Goal: Task Accomplishment & Management: Manage account settings

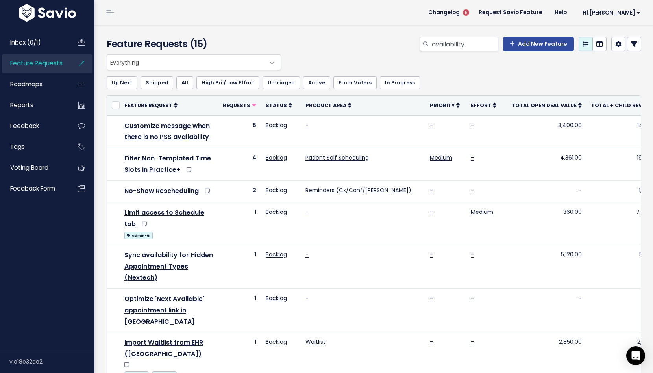
scroll to position [172, 0]
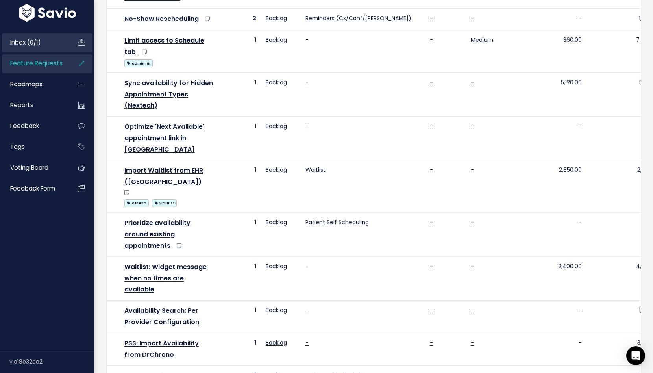
click at [38, 42] on span "Inbox (0/1)" at bounding box center [25, 42] width 31 height 8
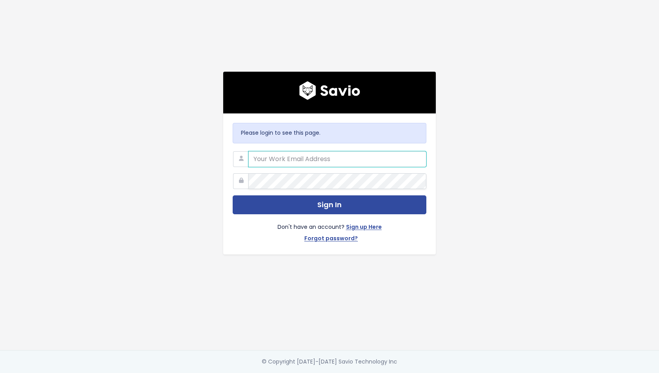
type input "cory@nextpatient.co"
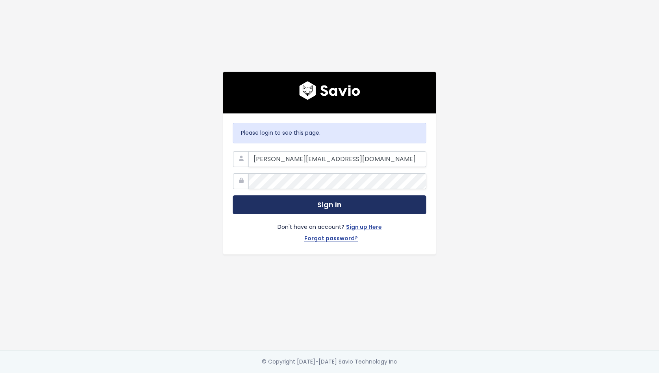
click at [317, 197] on button "Sign In" at bounding box center [330, 204] width 194 height 19
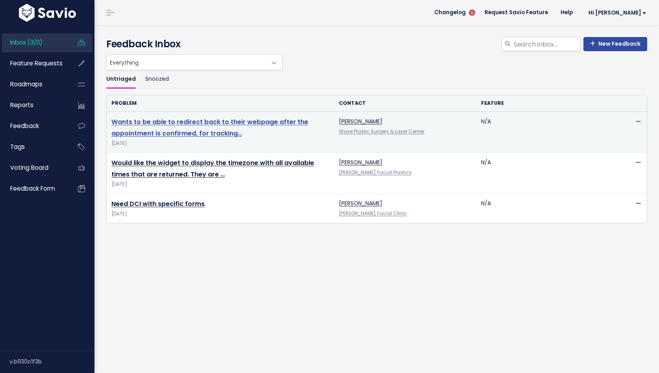
click at [236, 124] on link "Wants to be able to redirect back to their webpage after the appointment is con…" at bounding box center [209, 127] width 197 height 20
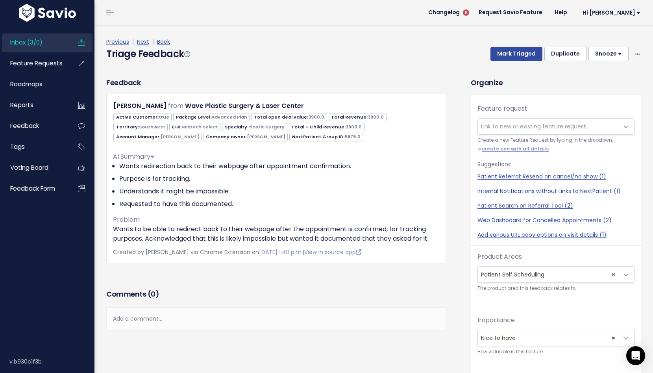
click at [515, 126] on span "Link to new or existing feature request..." at bounding box center [535, 126] width 109 height 8
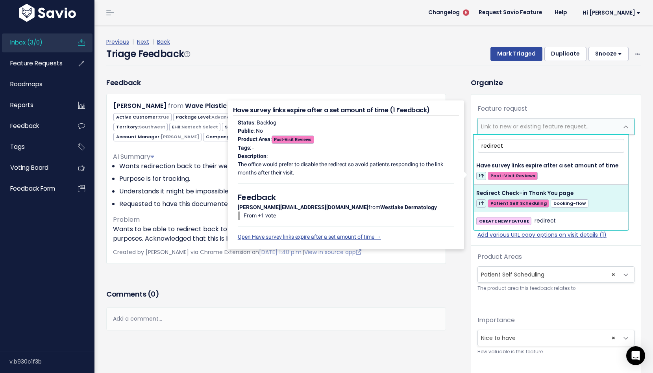
type input "redirect"
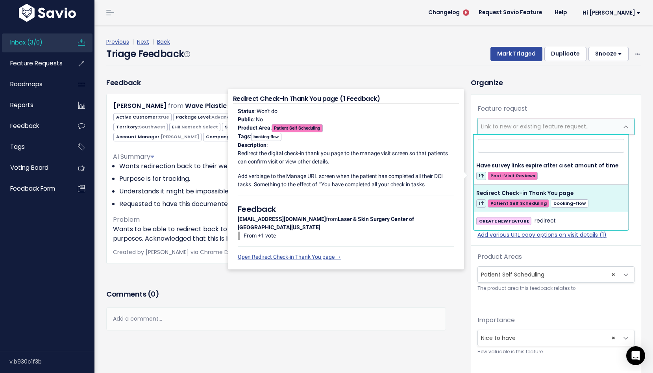
select select "50144"
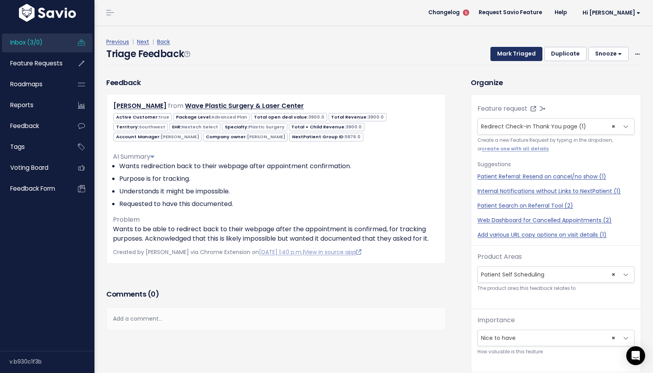
click at [515, 55] on button "Mark Triaged" at bounding box center [516, 54] width 52 height 14
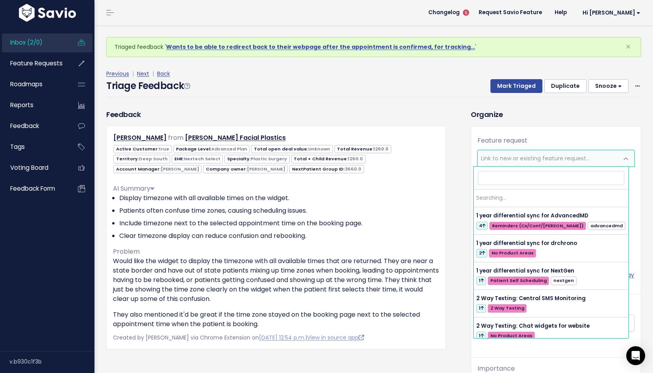
click at [526, 155] on span "Link to new or existing feature request..." at bounding box center [535, 158] width 109 height 8
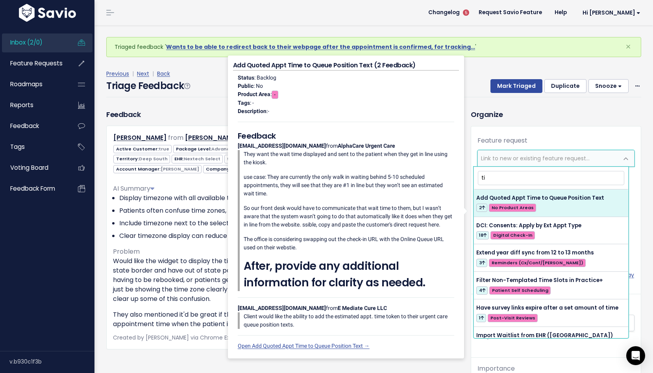
type input "t"
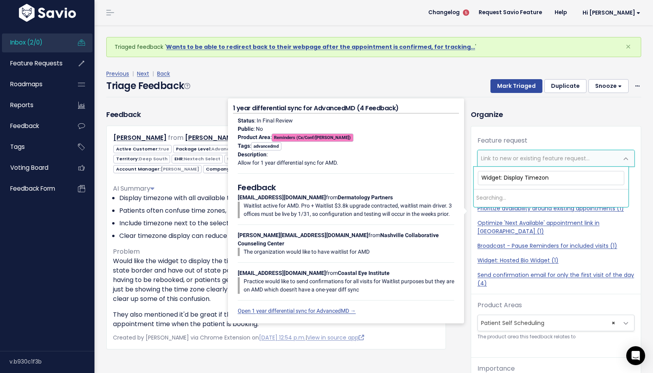
type input "Widget: Display Timezone"
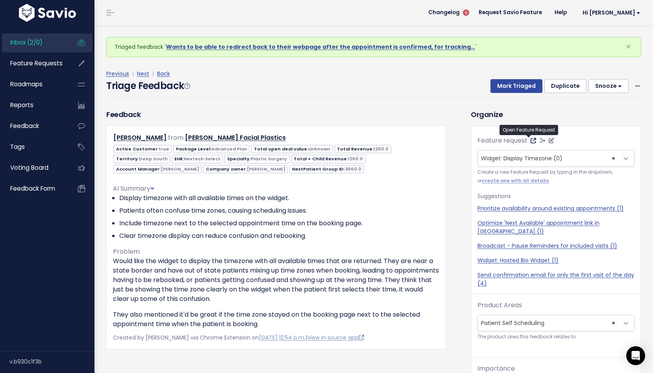
click at [530, 141] on icon at bounding box center [533, 141] width 6 height 6
click at [495, 85] on button "Mark Triaged" at bounding box center [516, 86] width 52 height 14
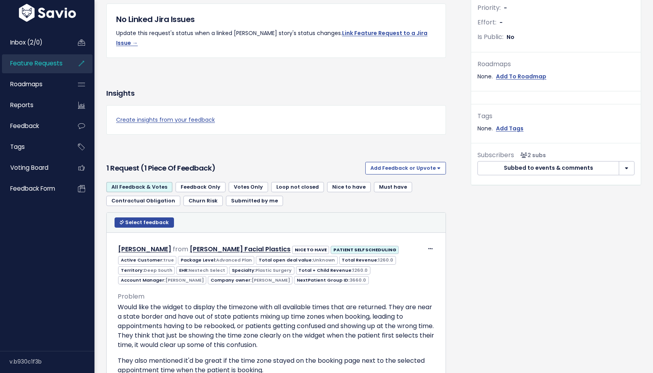
scroll to position [296, 0]
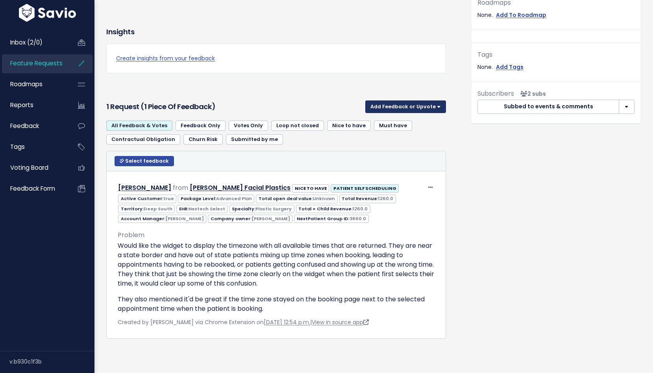
click at [434, 100] on button "Add Feedback or Upvote" at bounding box center [405, 106] width 81 height 13
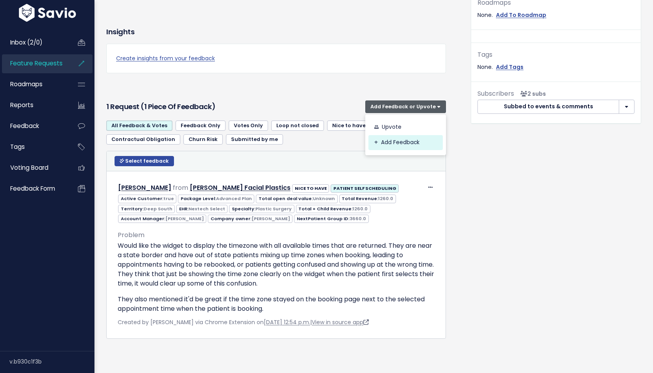
click at [410, 135] on link "Add Feedback" at bounding box center [405, 142] width 74 height 15
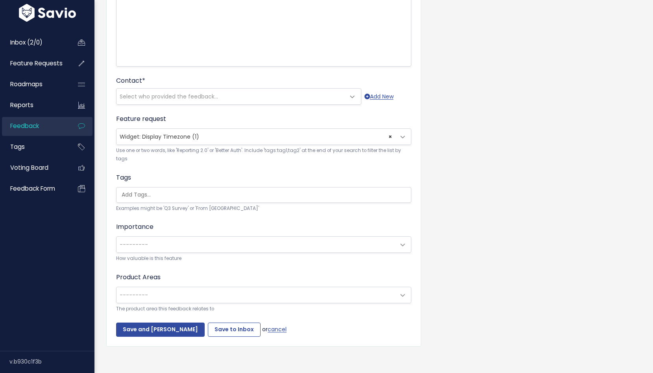
scroll to position [174, 0]
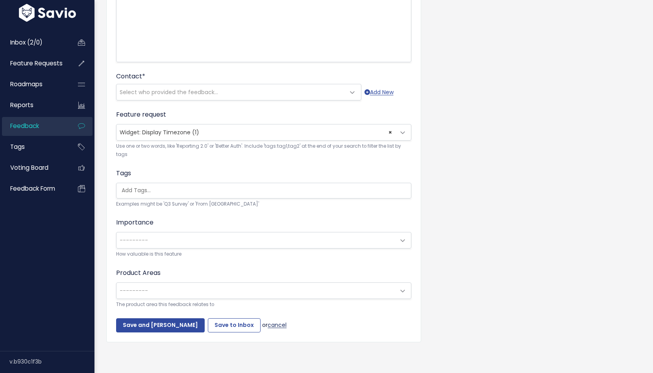
click at [268, 321] on link "cancel" at bounding box center [277, 325] width 19 height 8
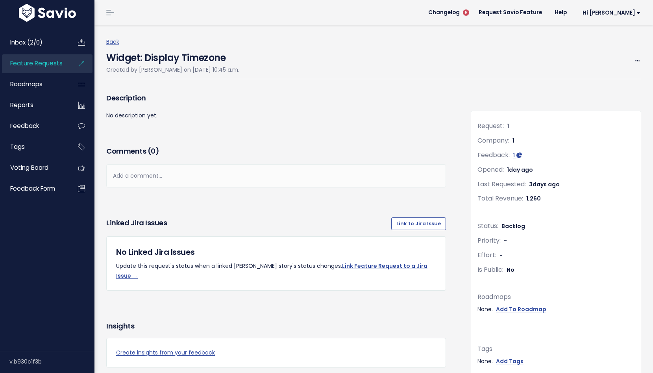
scroll to position [218, 0]
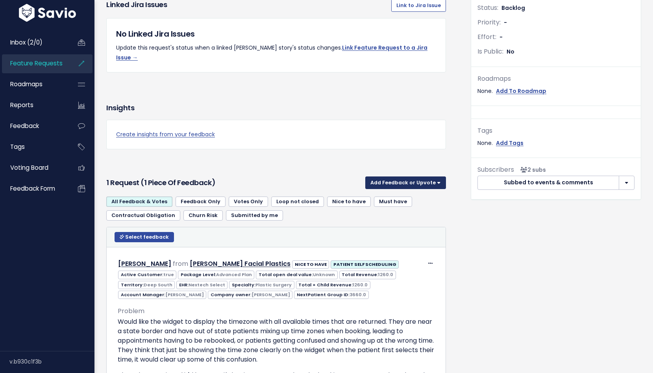
click at [413, 176] on button "Add Feedback or Upvote" at bounding box center [405, 182] width 81 height 13
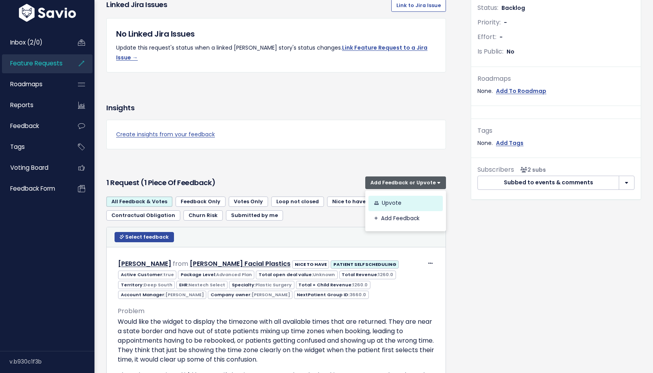
click at [394, 196] on link "Upvote" at bounding box center [405, 203] width 74 height 15
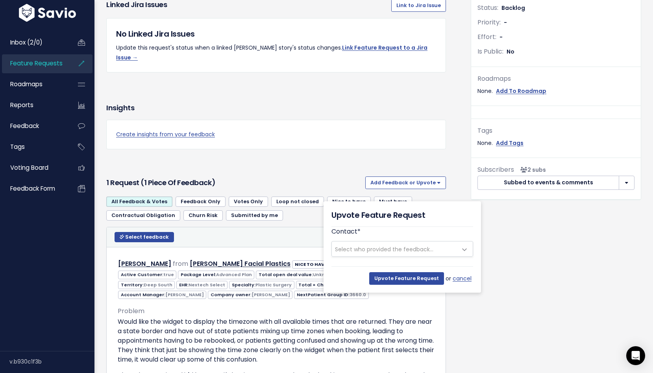
click at [390, 251] on span "Select who provided the feedback..." at bounding box center [384, 249] width 98 height 8
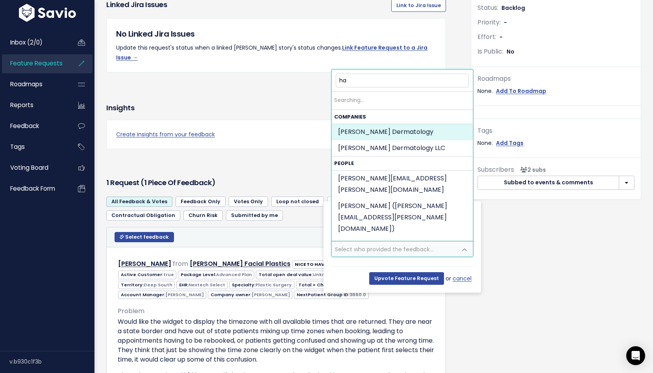
type input "h"
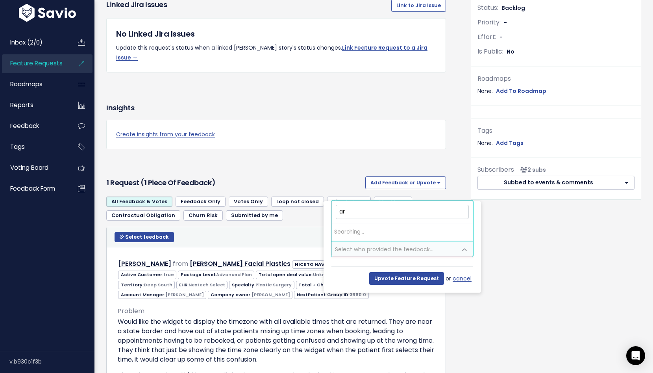
type input "a"
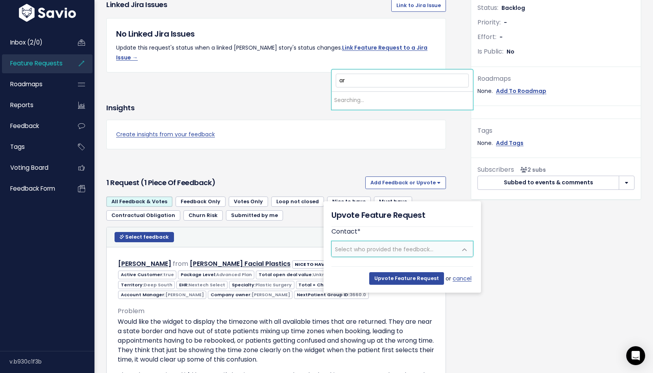
type input "ar"
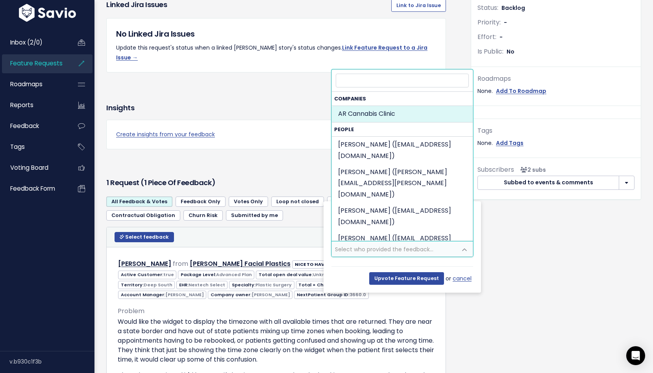
select select "COMPANY-15001662"
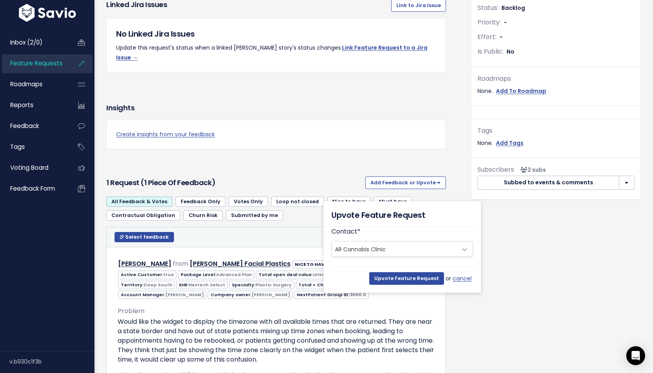
scroll to position [213, 0]
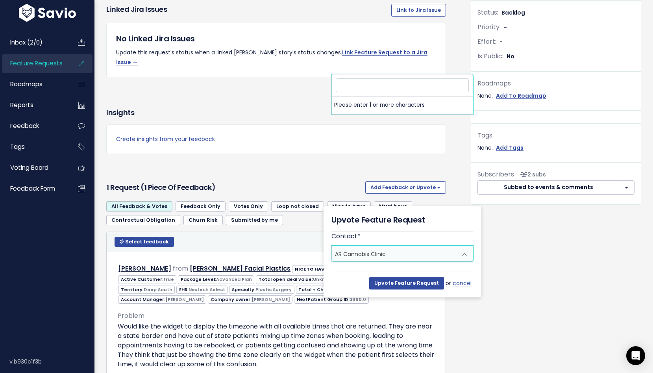
click at [460, 255] on span at bounding box center [464, 254] width 16 height 16
click at [445, 255] on span "AR Cannabis Clinic" at bounding box center [394, 253] width 125 height 15
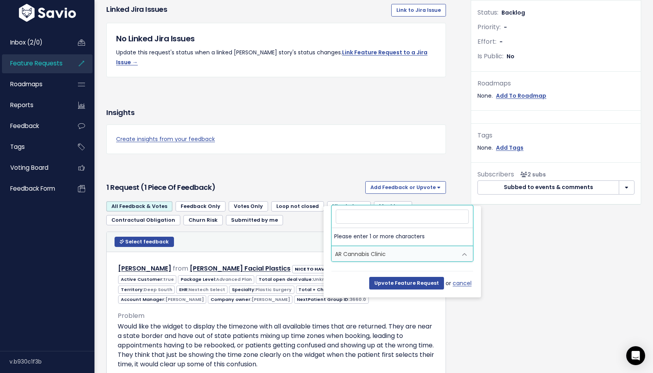
click at [415, 254] on span "AR Cannabis Clinic" at bounding box center [394, 253] width 125 height 15
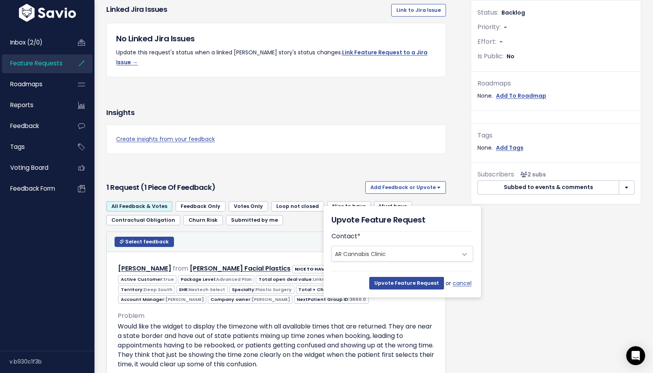
click at [356, 272] on div "Upvote Feature Request or cancel" at bounding box center [402, 280] width 142 height 18
click at [400, 283] on input "Upvote Feature Request" at bounding box center [406, 283] width 75 height 13
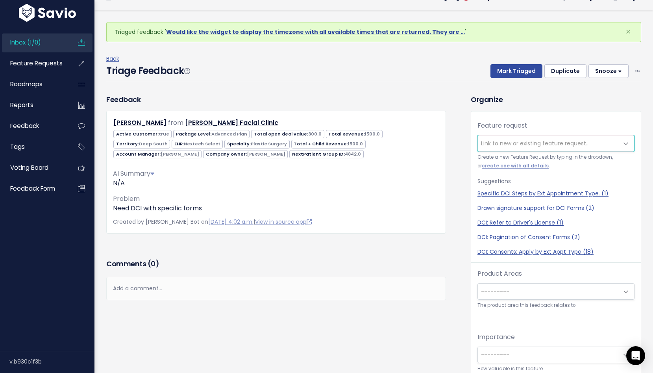
scroll to position [20, 0]
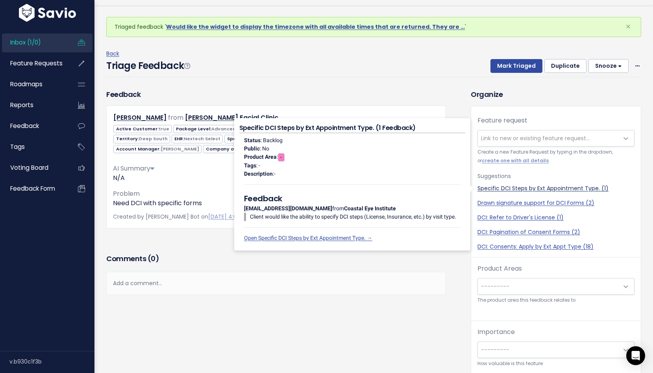
click at [525, 190] on link "Specific DCI Steps by Ext Appointment Type. (1)" at bounding box center [555, 188] width 157 height 8
select select "55284"
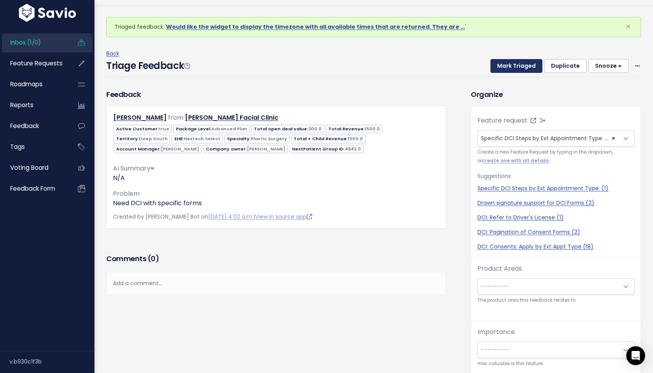
click at [513, 67] on button "Mark Triaged" at bounding box center [516, 66] width 52 height 14
